Goal: Transaction & Acquisition: Purchase product/service

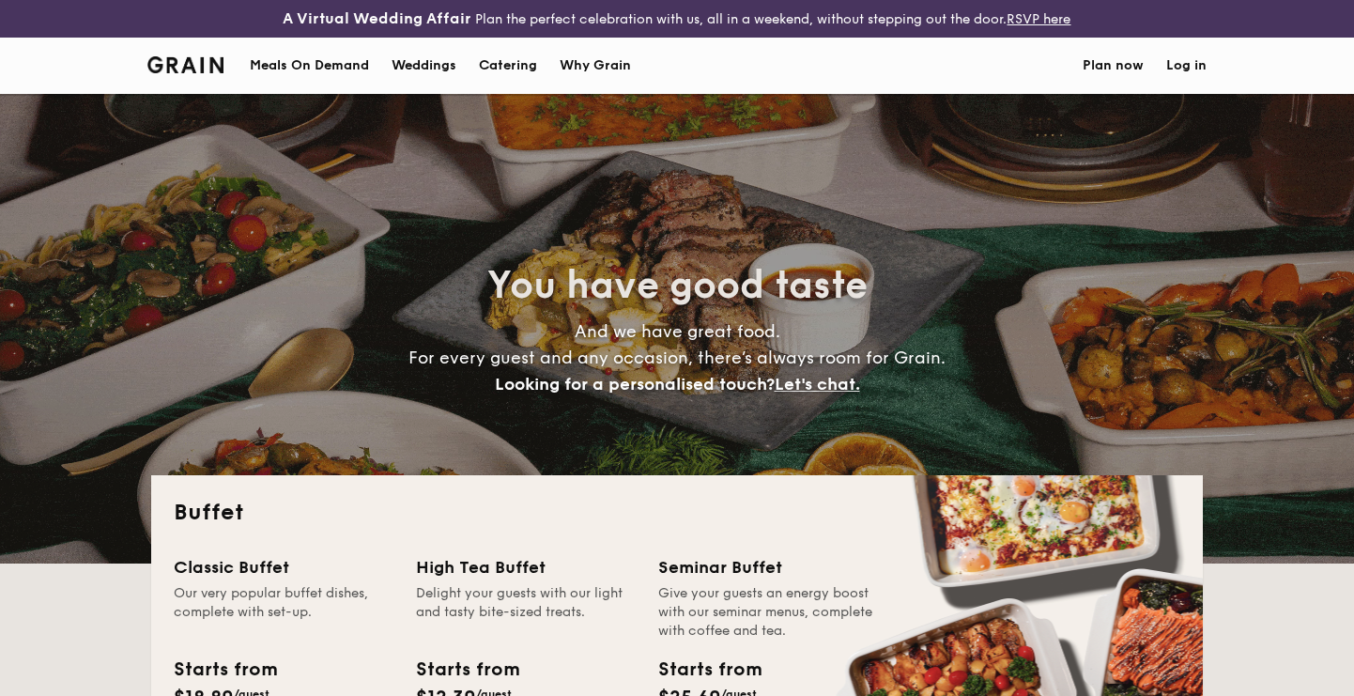
select select
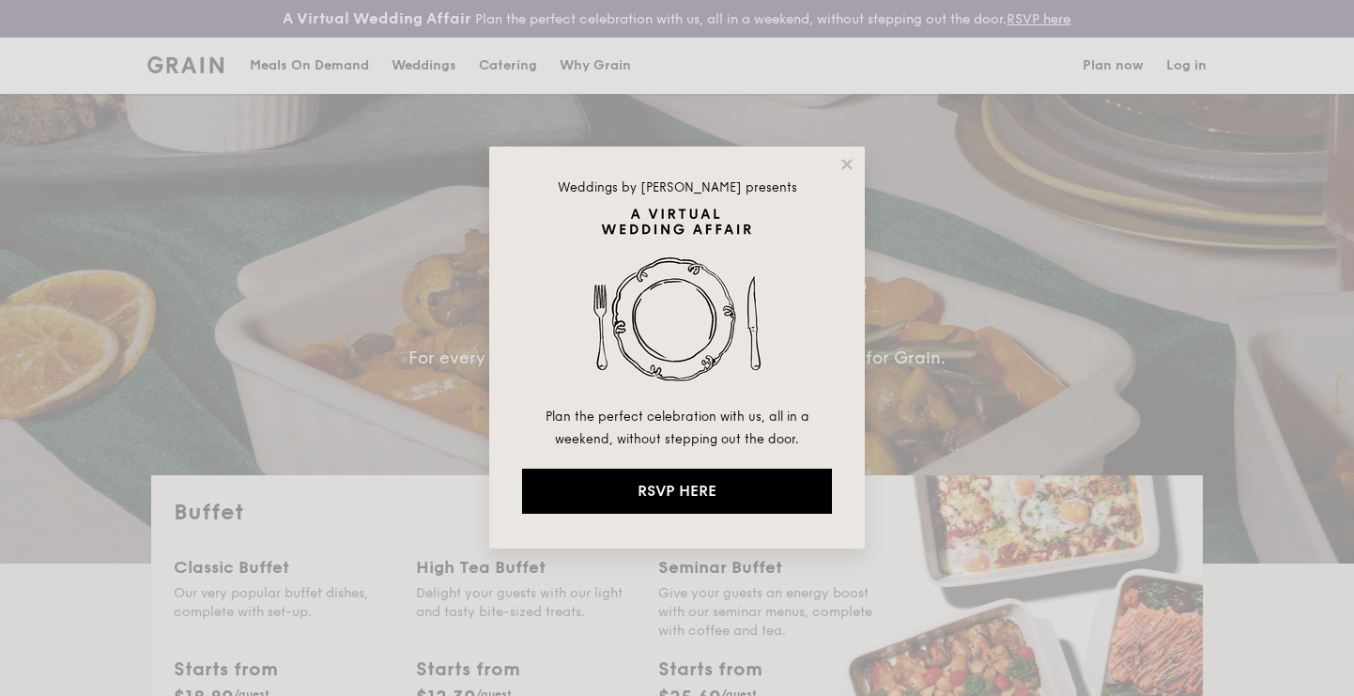
click at [843, 154] on div "Weddings by [PERSON_NAME] presents Plan the perfect celebration with us, all in…" at bounding box center [677, 348] width 376 height 402
click at [847, 163] on icon at bounding box center [847, 164] width 10 height 10
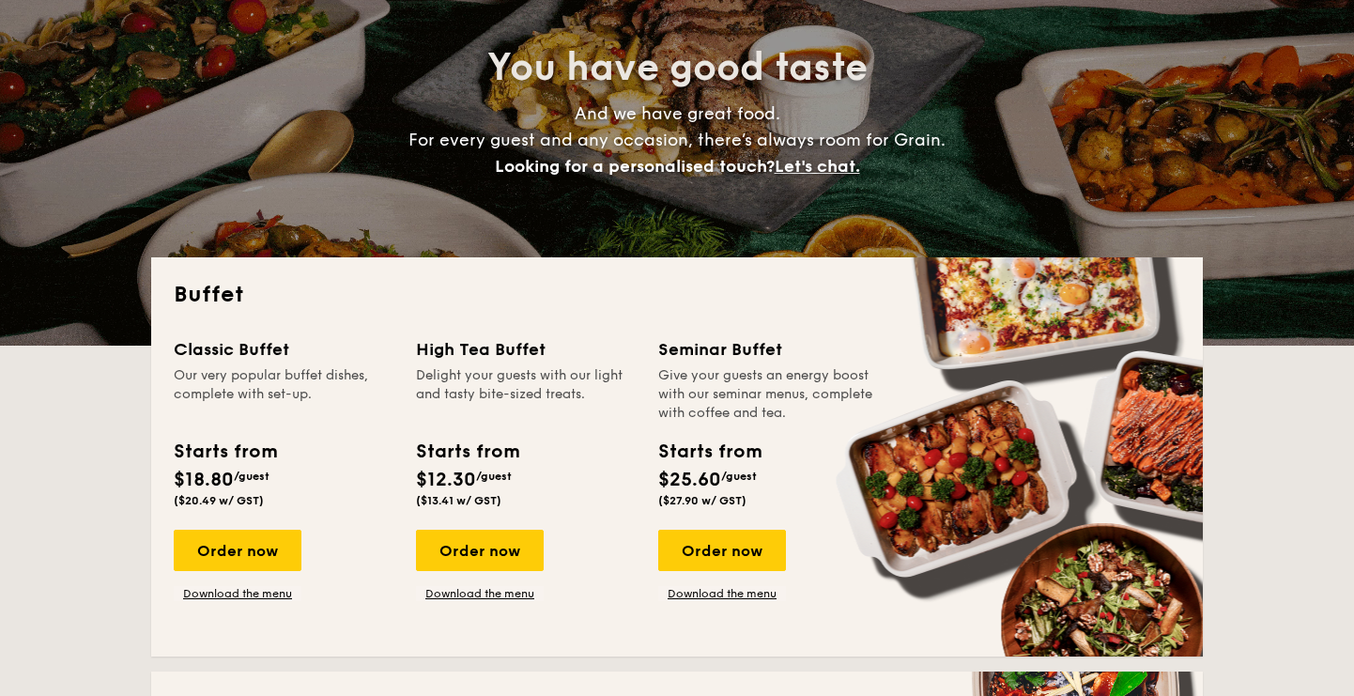
scroll to position [218, 0]
click at [469, 432] on div "High Tea Buffet Delight your guests with our light and tasty bite-sized treats.…" at bounding box center [526, 425] width 220 height 178
click at [468, 543] on div "Order now" at bounding box center [480, 550] width 128 height 41
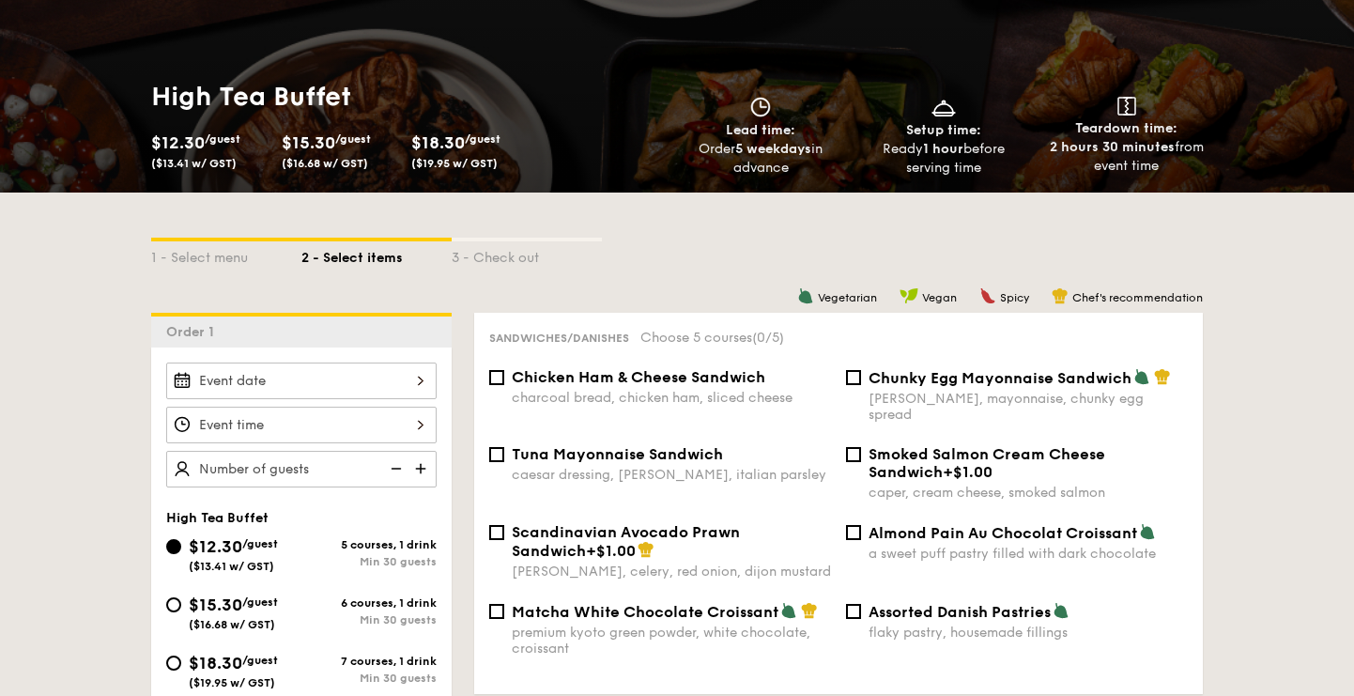
scroll to position [285, 0]
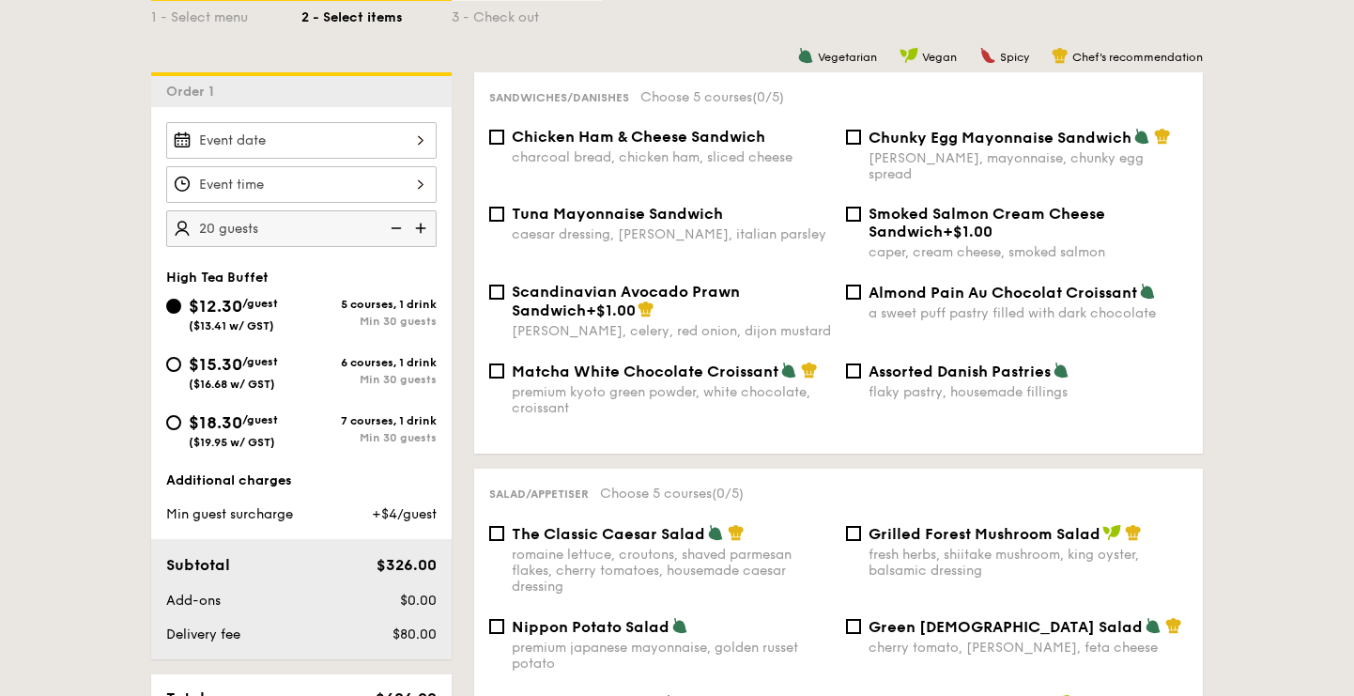
scroll to position [495, 0]
click at [265, 222] on input "20" at bounding box center [301, 228] width 271 height 37
type input "30 guests"
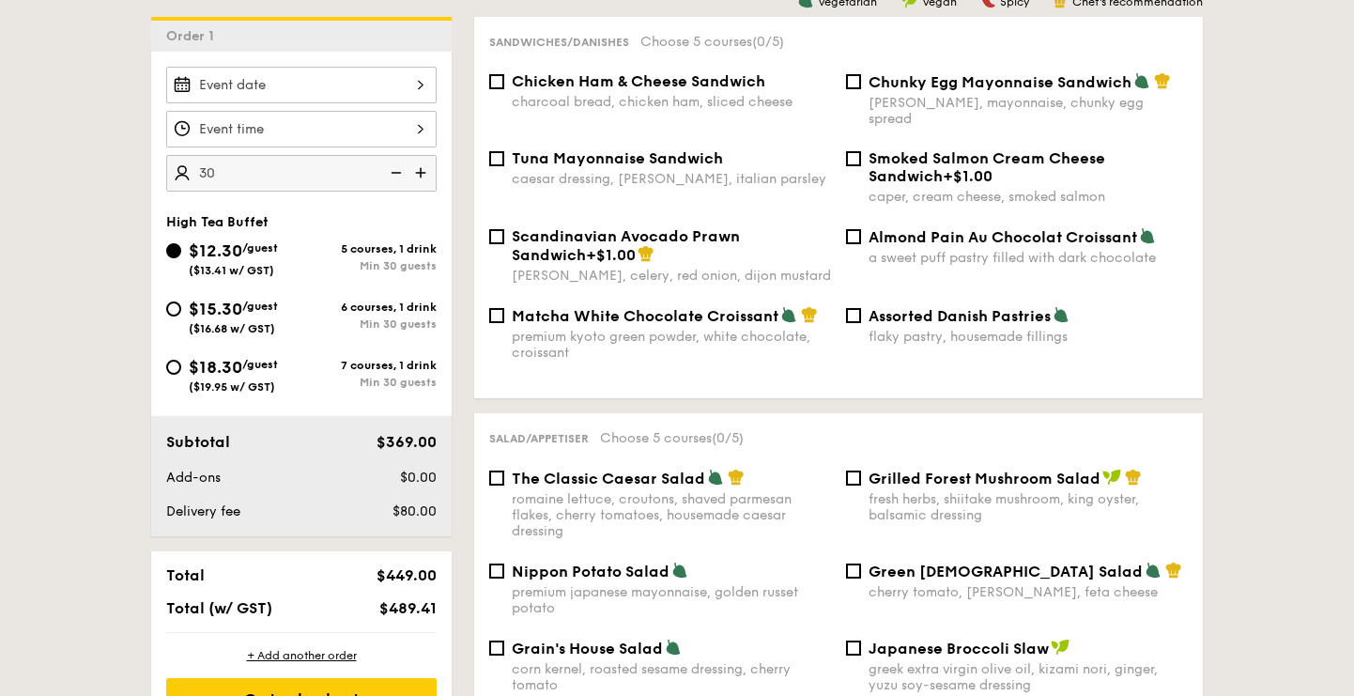
scroll to position [550, 0]
